Goal: Check status

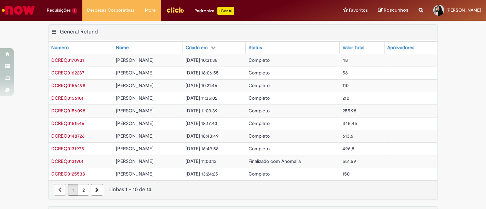
click at [292, 63] on td "Completo" at bounding box center [293, 60] width 94 height 13
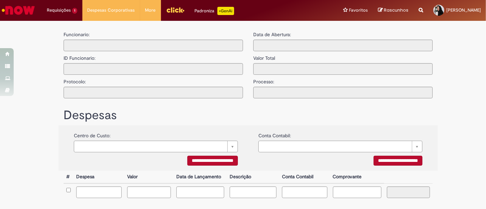
type input "**********"
